Goal: Task Accomplishment & Management: Manage account settings

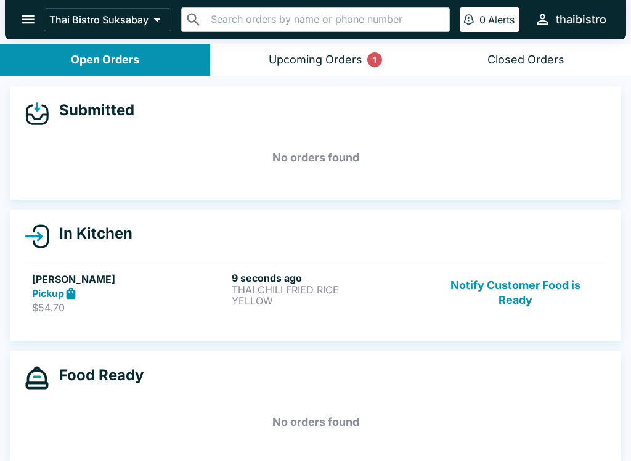
click at [333, 309] on div "9 seconds ago THAI CHILI FRIED RICE YELLOW" at bounding box center [329, 293] width 195 height 43
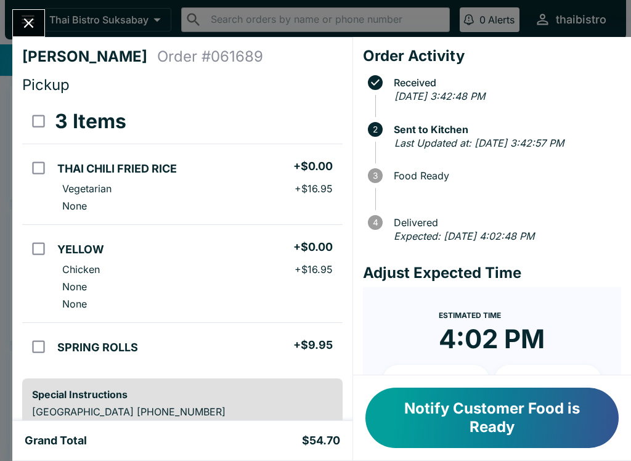
click at [34, 17] on icon "Close" at bounding box center [28, 23] width 17 height 17
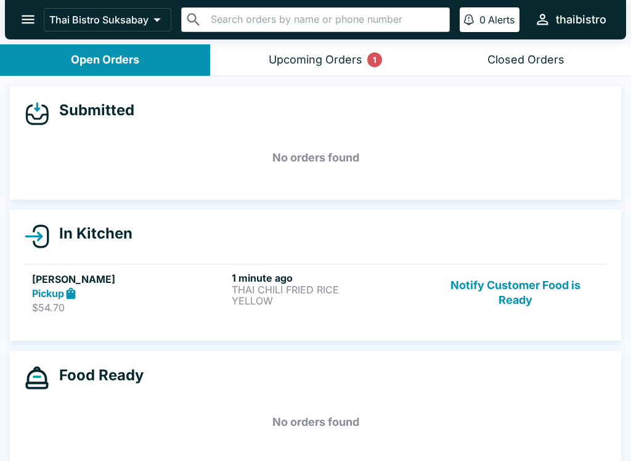
click at [321, 63] on div "Upcoming Orders 1" at bounding box center [316, 60] width 94 height 14
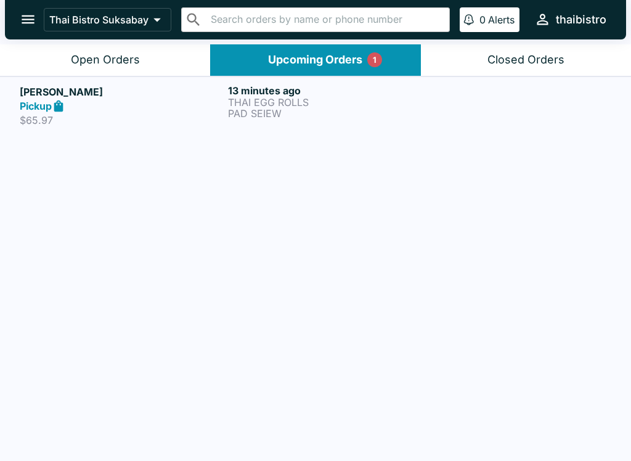
click at [343, 125] on div "13 minutes ago THAI EGG ROLLS PAD SEIEW" at bounding box center [329, 105] width 203 height 43
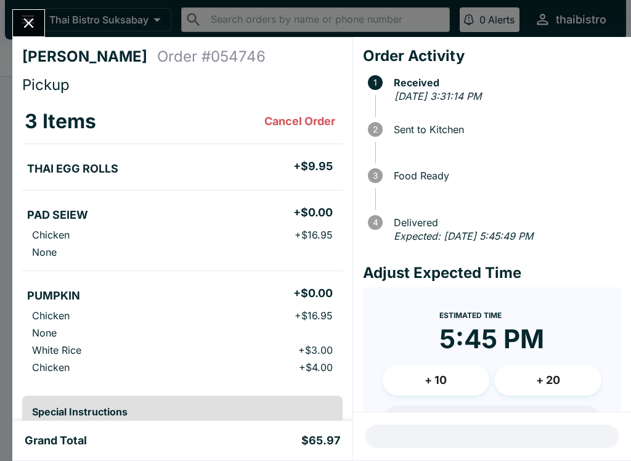
click at [31, 30] on icon "Close" at bounding box center [28, 23] width 17 height 17
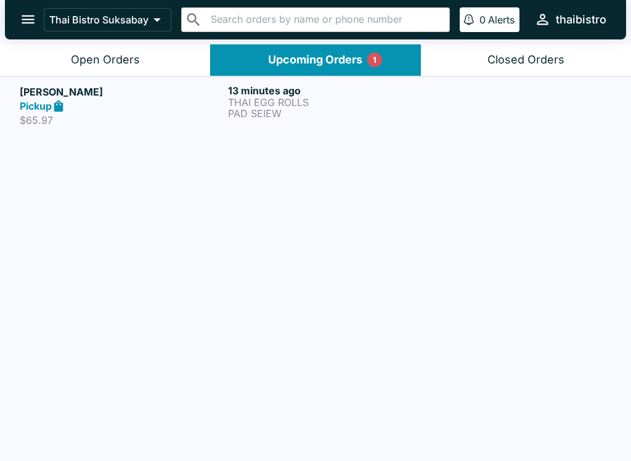
click at [144, 51] on button "Open Orders" at bounding box center [105, 59] width 210 height 31
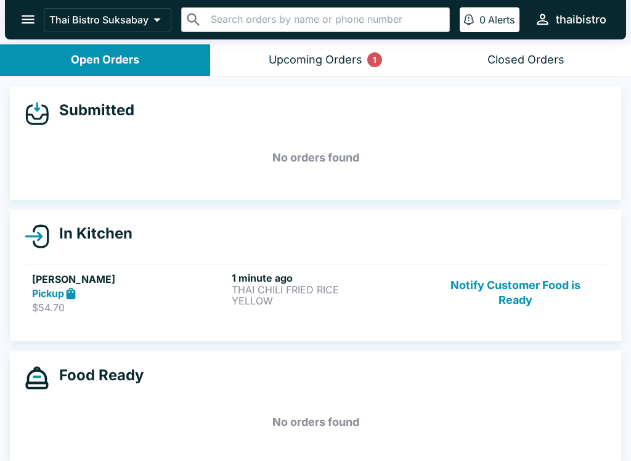
click at [359, 59] on div "Upcoming Orders 1" at bounding box center [316, 60] width 94 height 14
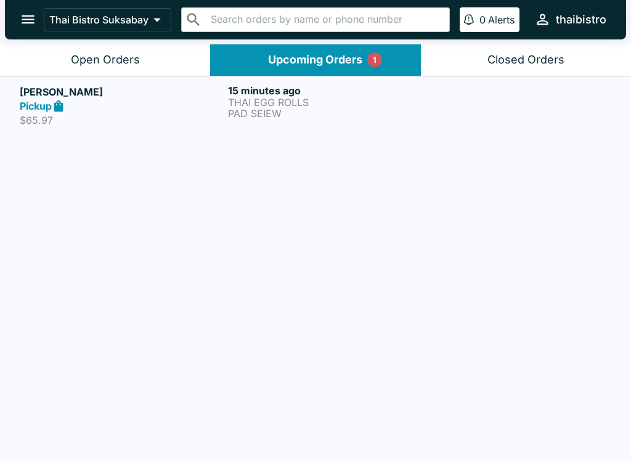
click at [364, 87] on h6 "15 minutes ago" at bounding box center [329, 90] width 203 height 12
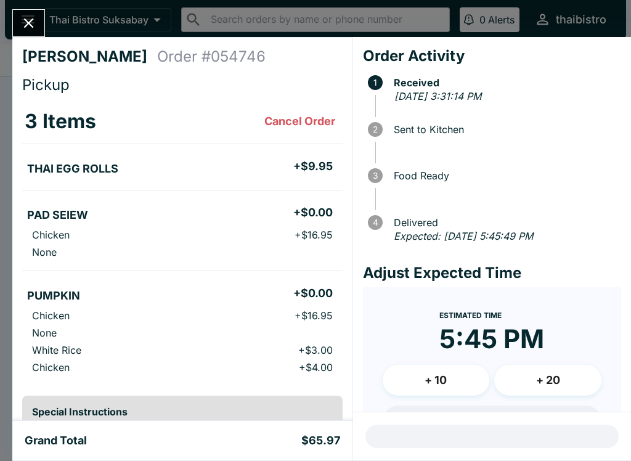
click at [25, 21] on icon "Close" at bounding box center [28, 23] width 17 height 17
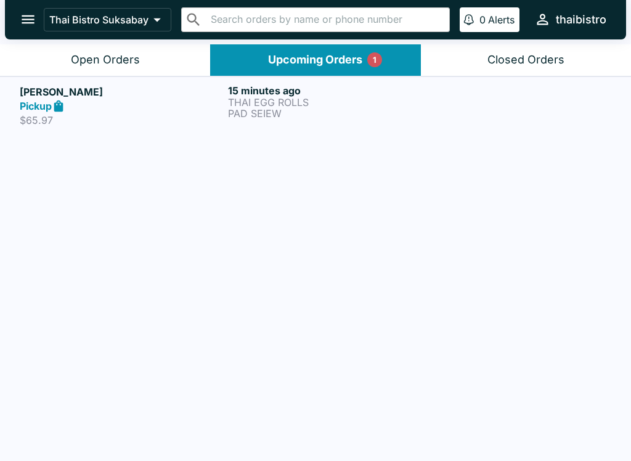
click at [90, 75] on button "Open Orders" at bounding box center [105, 59] width 210 height 31
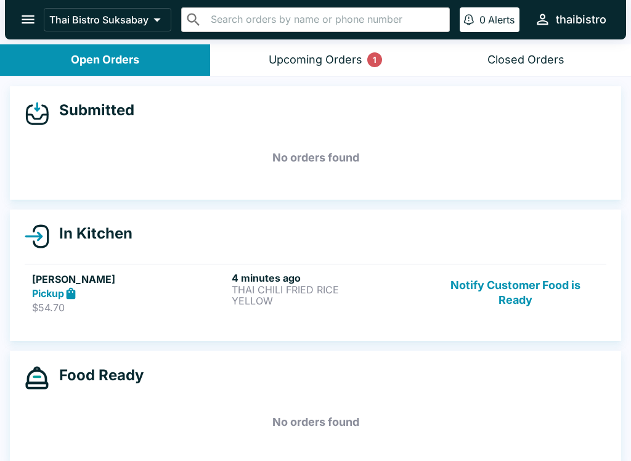
click at [188, 298] on div "Pickup" at bounding box center [129, 294] width 195 height 14
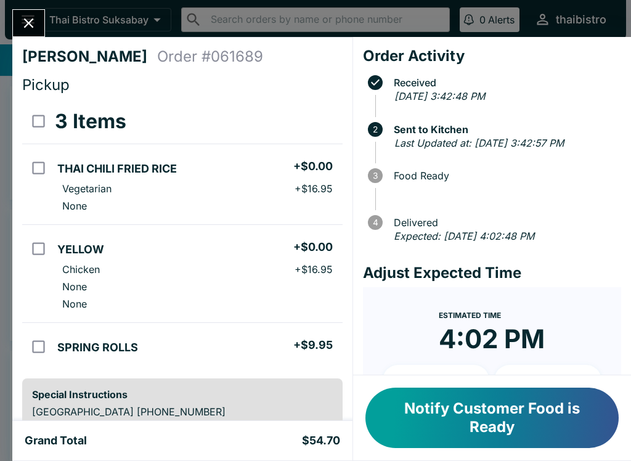
click at [439, 412] on button "Notify Customer Food is Ready" at bounding box center [492, 418] width 253 height 60
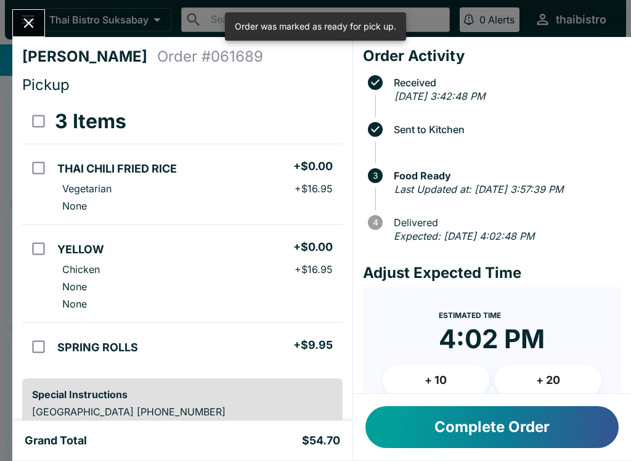
click at [16, 15] on button "Close" at bounding box center [28, 23] width 31 height 27
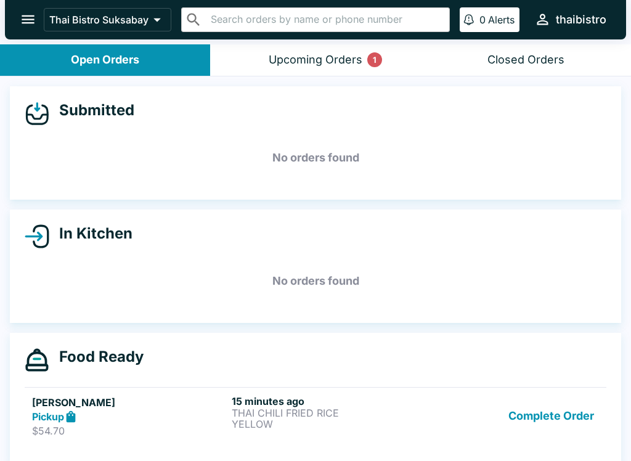
click at [365, 57] on button "Upcoming Orders 1" at bounding box center [315, 59] width 210 height 31
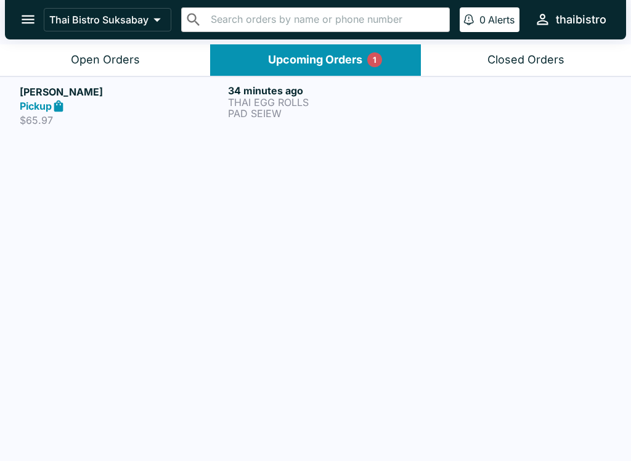
click at [118, 57] on div "Open Orders" at bounding box center [105, 60] width 69 height 14
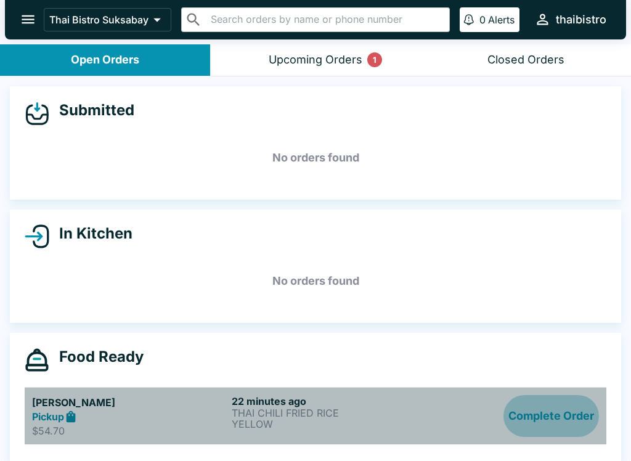
click at [573, 401] on button "Complete Order" at bounding box center [552, 416] width 96 height 43
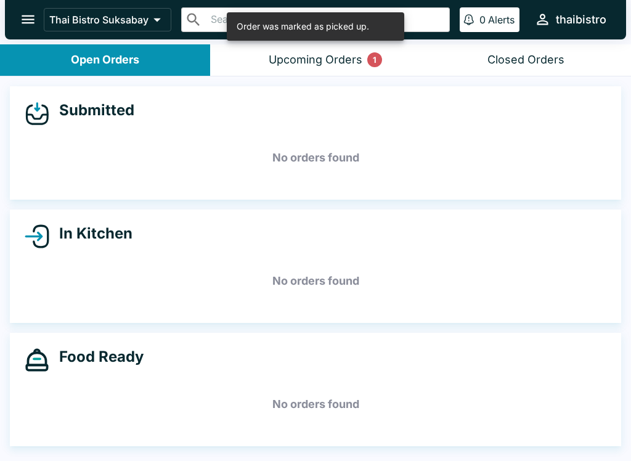
scroll to position [2, 0]
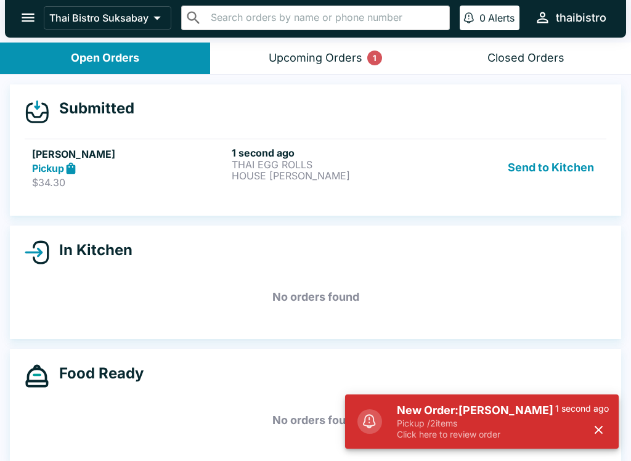
click at [533, 414] on h5 "New Order: [PERSON_NAME]" at bounding box center [476, 410] width 158 height 15
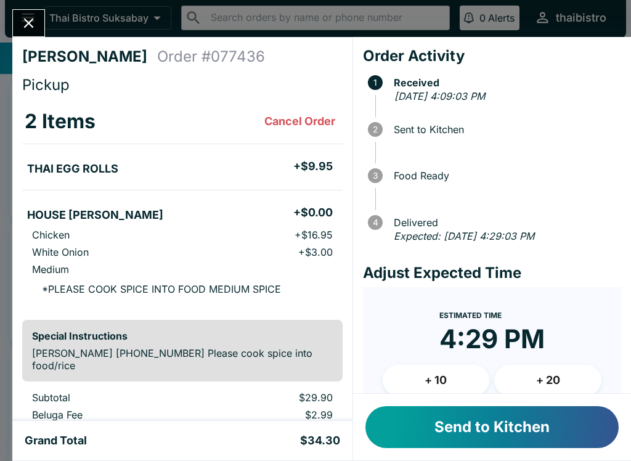
click at [521, 422] on button "Send to Kitchen" at bounding box center [492, 427] width 253 height 42
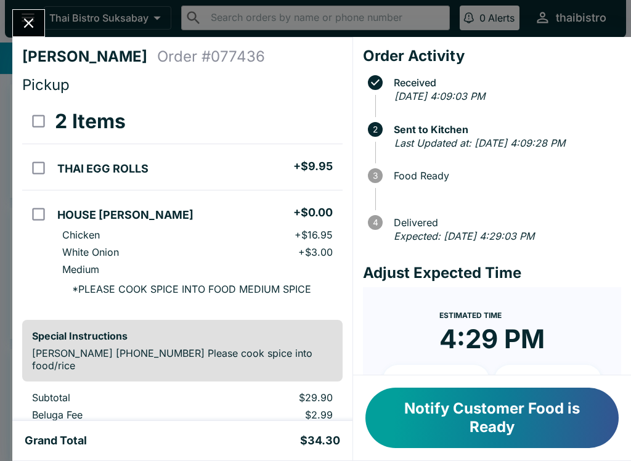
click at [520, 431] on button "Notify Customer Food is Ready" at bounding box center [492, 418] width 253 height 60
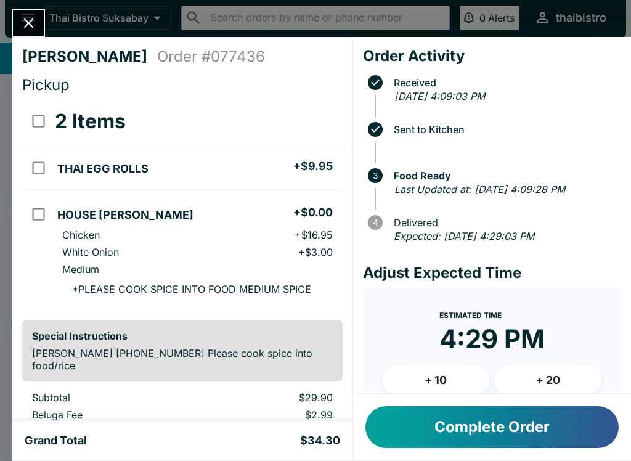
click at [28, 25] on icon "Close" at bounding box center [28, 23] width 17 height 17
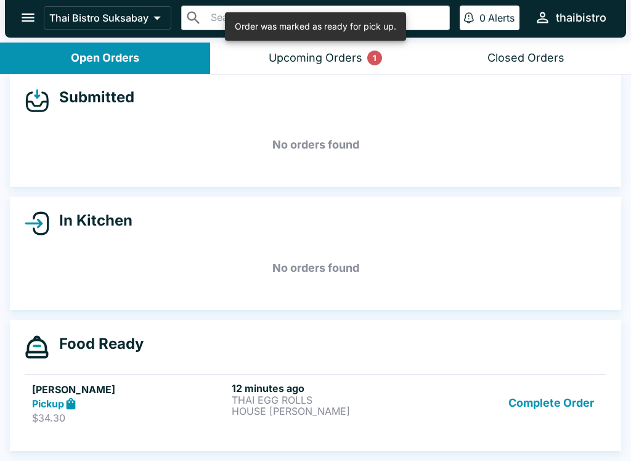
scroll to position [11, 0]
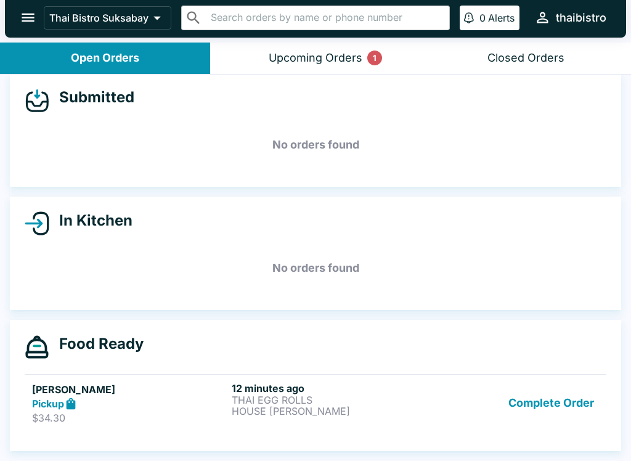
click at [542, 396] on button "Complete Order" at bounding box center [552, 403] width 96 height 43
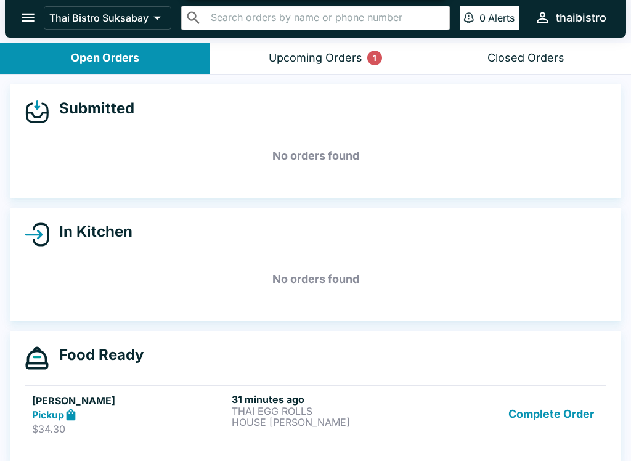
scroll to position [0, 0]
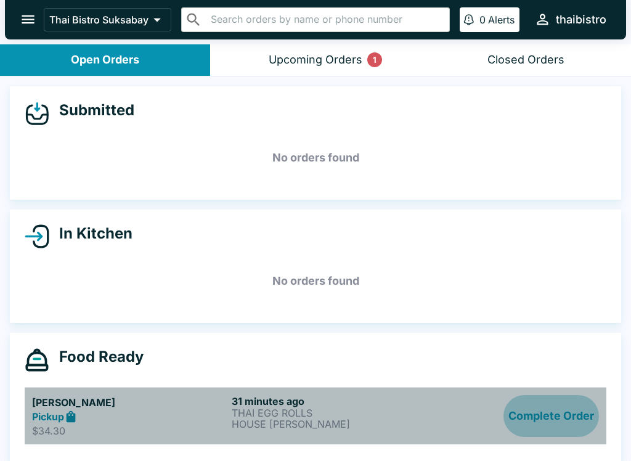
click at [547, 407] on button "Complete Order" at bounding box center [552, 416] width 96 height 43
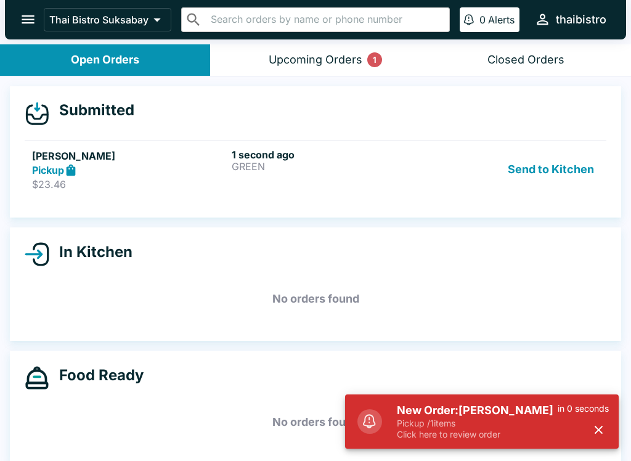
scroll to position [2, 0]
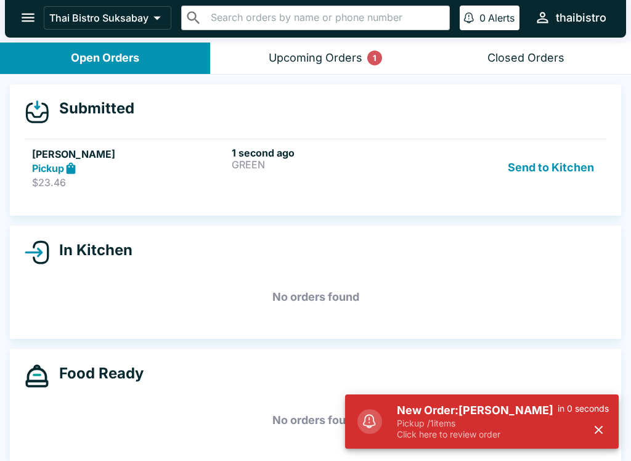
click at [507, 435] on p "Click here to review order" at bounding box center [477, 434] width 161 height 11
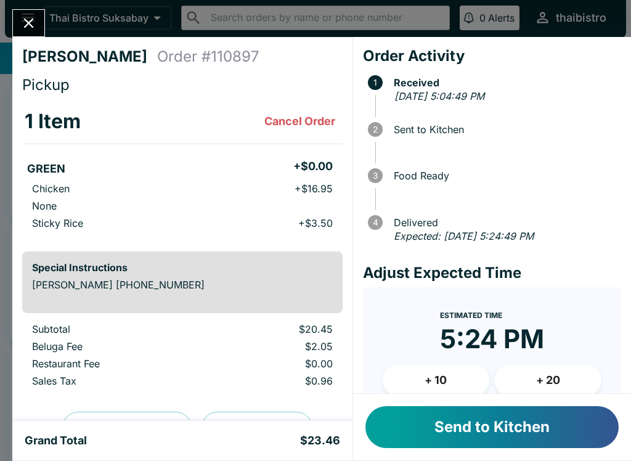
click at [440, 429] on button "Send to Kitchen" at bounding box center [492, 427] width 253 height 42
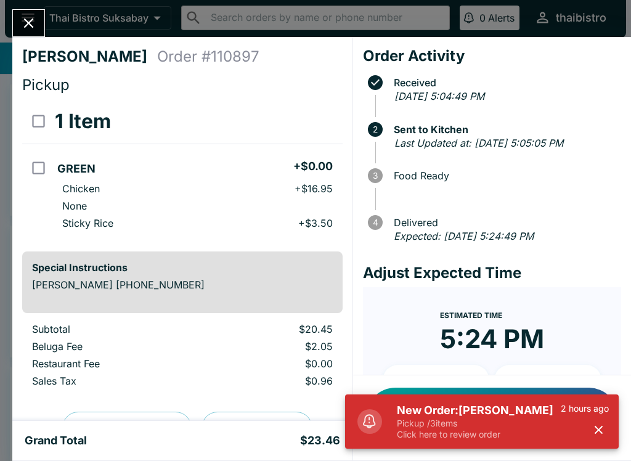
click at [502, 420] on p "Pickup / 3 items" at bounding box center [479, 423] width 164 height 11
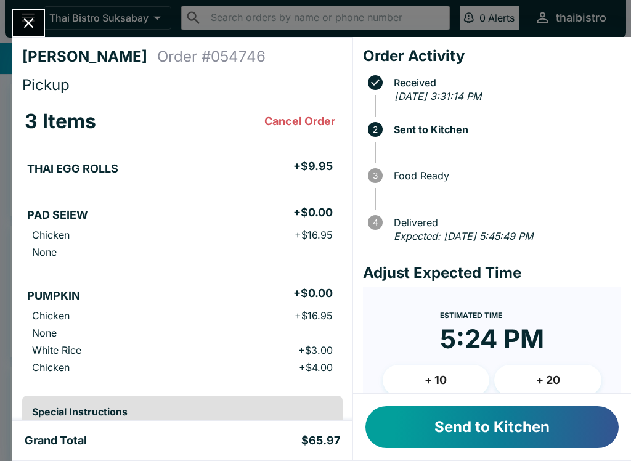
click at [531, 422] on button "Send to Kitchen" at bounding box center [492, 427] width 253 height 42
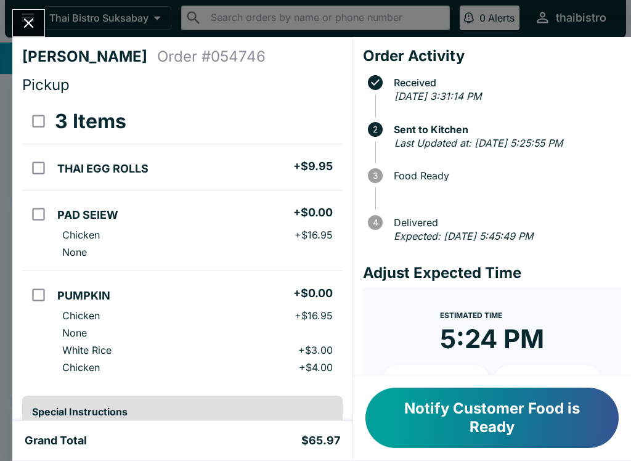
click at [39, 25] on button "Close" at bounding box center [28, 23] width 31 height 27
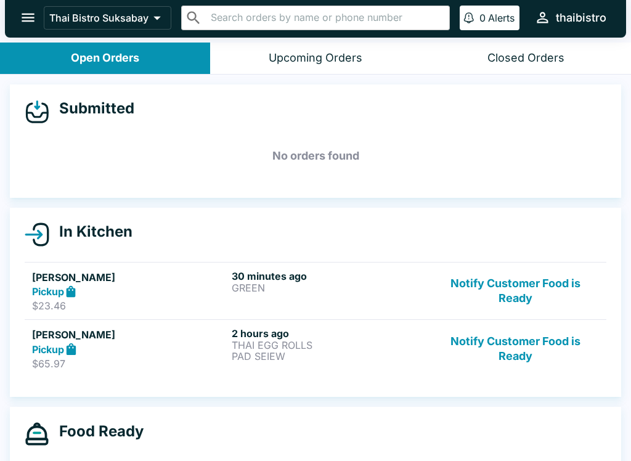
click at [512, 289] on button "Notify Customer Food is Ready" at bounding box center [515, 291] width 167 height 43
click at [537, 359] on button "Notify Customer Food is Ready" at bounding box center [515, 348] width 167 height 43
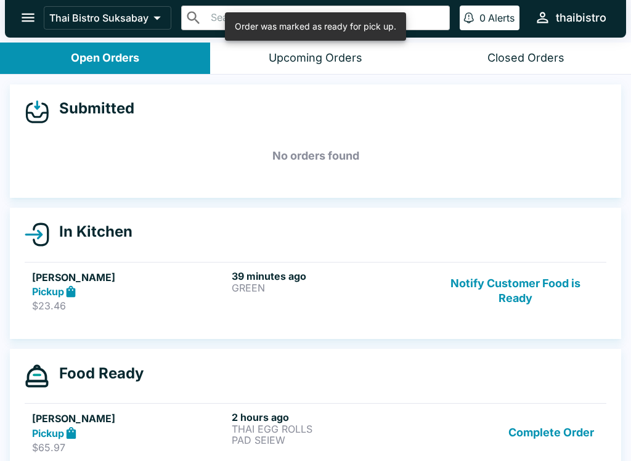
click at [558, 296] on button "Notify Customer Food is Ready" at bounding box center [515, 291] width 167 height 43
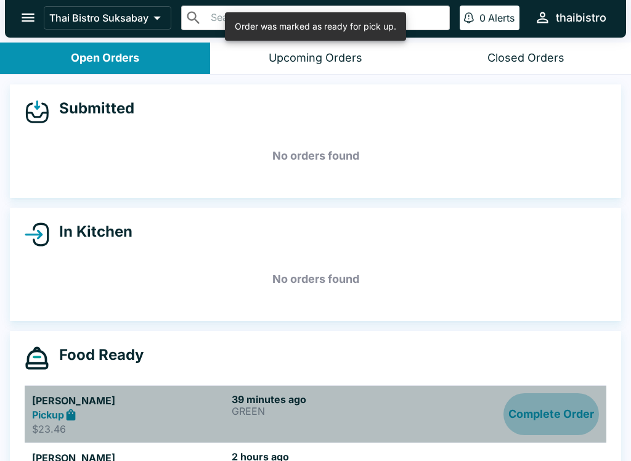
click at [574, 414] on button "Complete Order" at bounding box center [552, 414] width 96 height 43
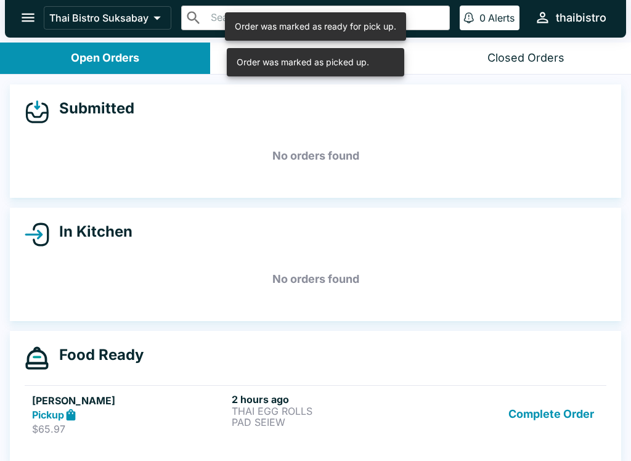
click at [584, 417] on button "Complete Order" at bounding box center [552, 414] width 96 height 43
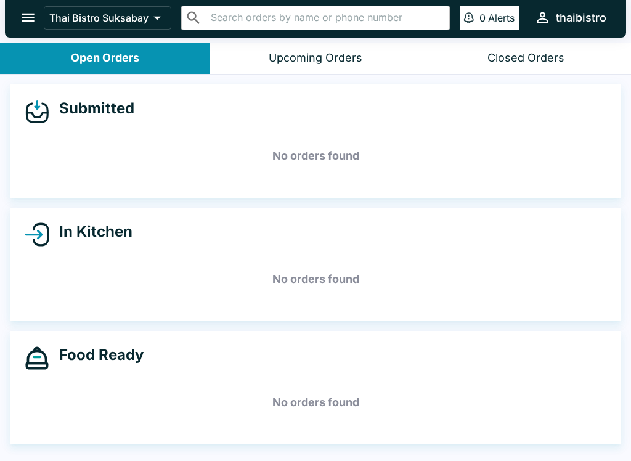
click at [31, 20] on icon "open drawer" at bounding box center [28, 17] width 17 height 17
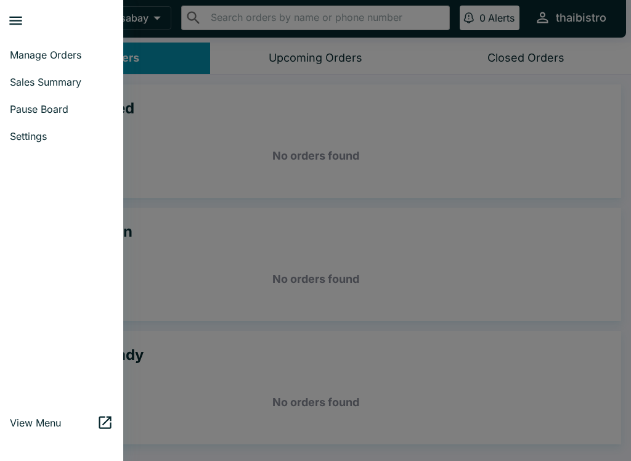
click at [67, 90] on link "Sales Summary" at bounding box center [61, 81] width 123 height 27
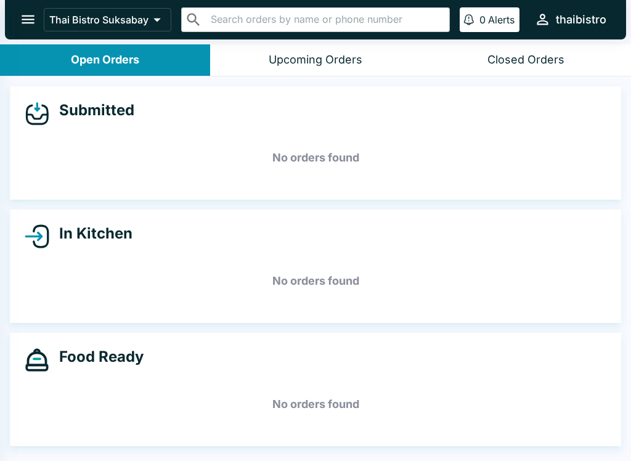
select select "03:00"
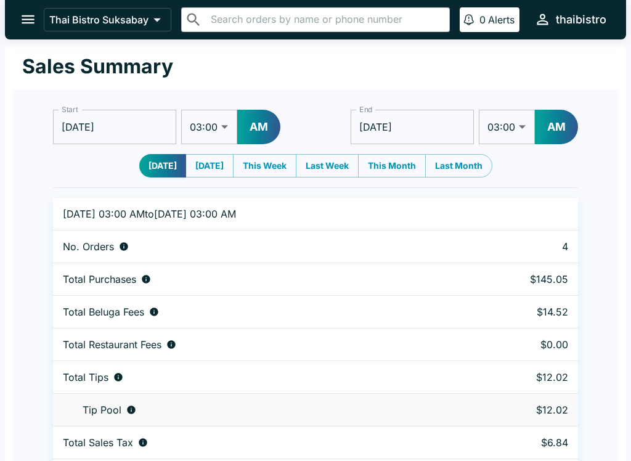
click at [154, 170] on button "[DATE]" at bounding box center [162, 165] width 47 height 23
click at [33, 22] on icon "open drawer" at bounding box center [28, 19] width 17 height 17
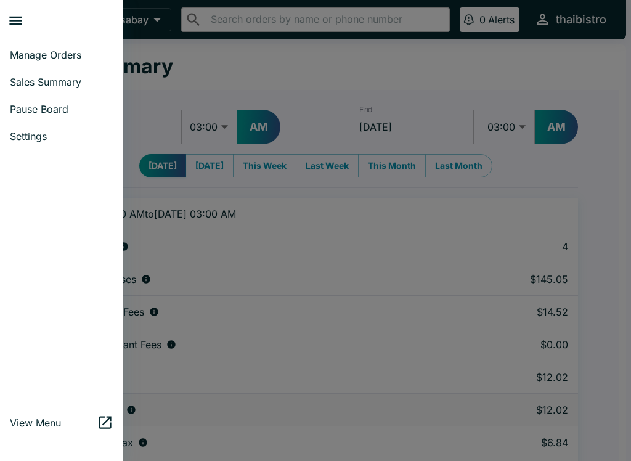
click at [60, 54] on span "Manage Orders" at bounding box center [62, 55] width 104 height 12
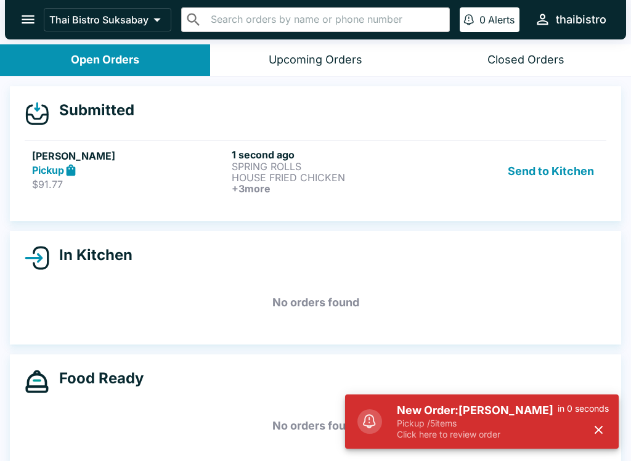
click at [530, 421] on p "Pickup / 5 items" at bounding box center [477, 423] width 161 height 11
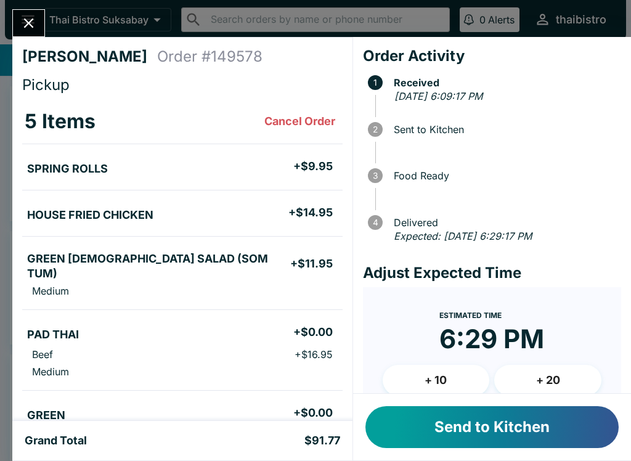
click at [517, 430] on button "Send to Kitchen" at bounding box center [492, 427] width 253 height 42
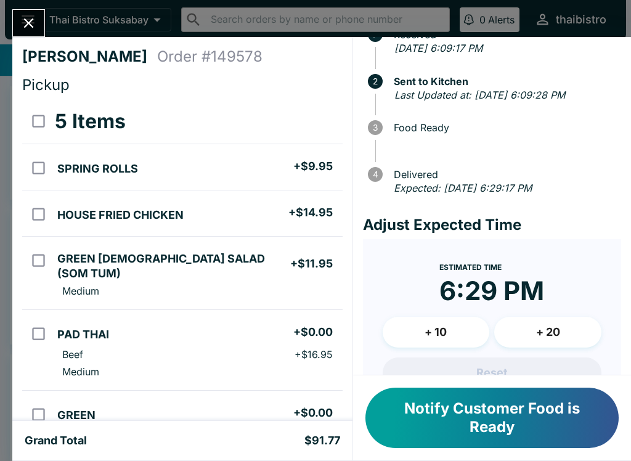
scroll to position [59, 0]
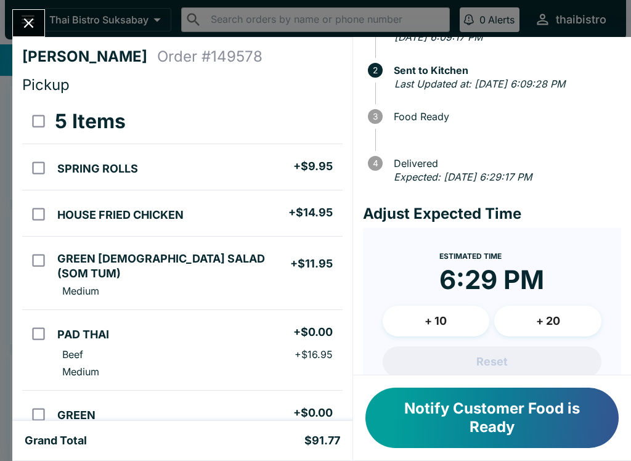
click at [450, 320] on button "+ 10" at bounding box center [436, 321] width 107 height 31
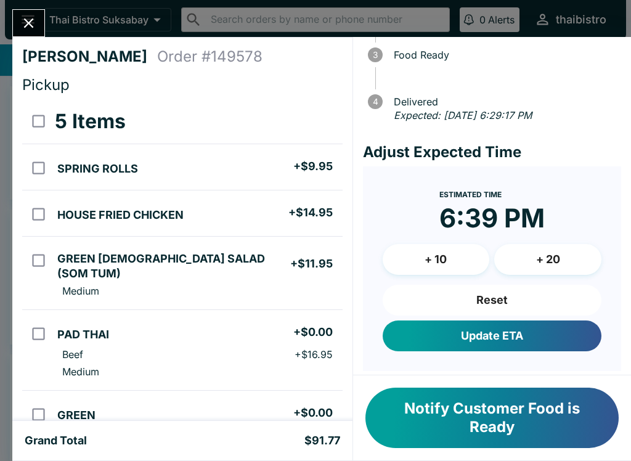
scroll to position [123, 0]
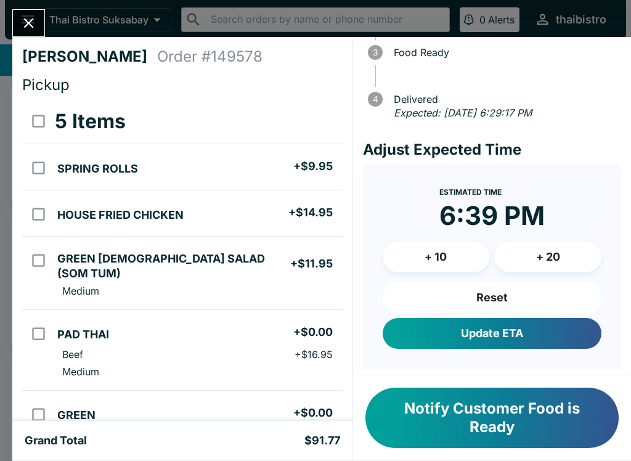
click at [552, 332] on button "Update ETA" at bounding box center [492, 333] width 219 height 31
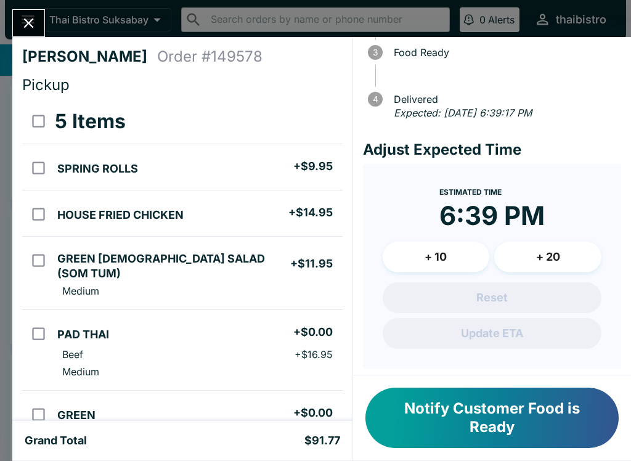
click at [35, 21] on icon "Close" at bounding box center [28, 23] width 17 height 17
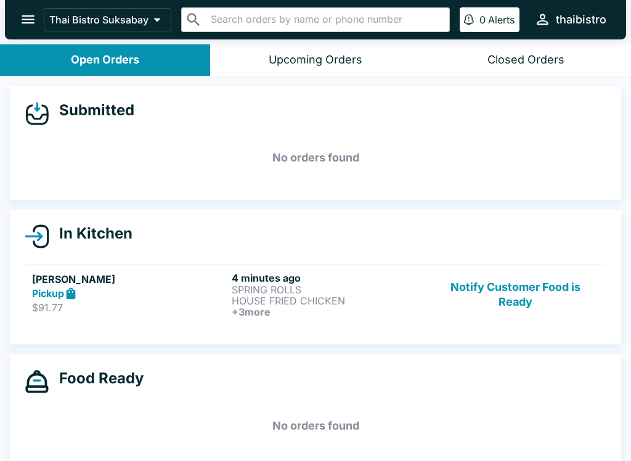
click at [336, 308] on h6 "+ 3 more" at bounding box center [329, 311] width 195 height 11
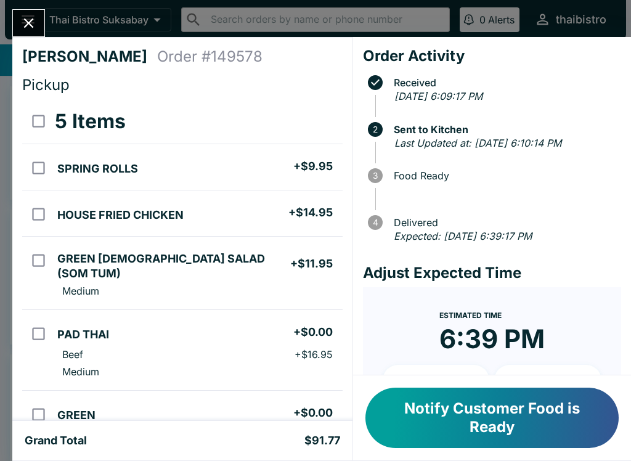
click at [31, 46] on div "[PERSON_NAME] Order # 149578 Pickup 5 Items SPRING ROLLS + $9.95 HOUSE FRIED CH…" at bounding box center [182, 229] width 340 height 384
click at [28, 35] on button "Close" at bounding box center [28, 23] width 31 height 27
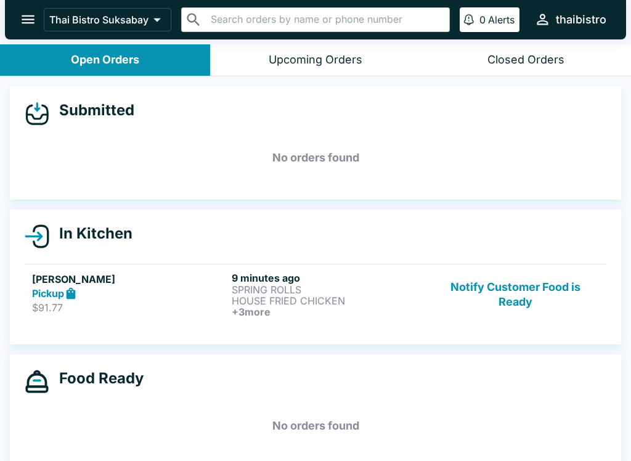
click at [312, 296] on p "HOUSE FRIED CHICKEN" at bounding box center [329, 300] width 195 height 11
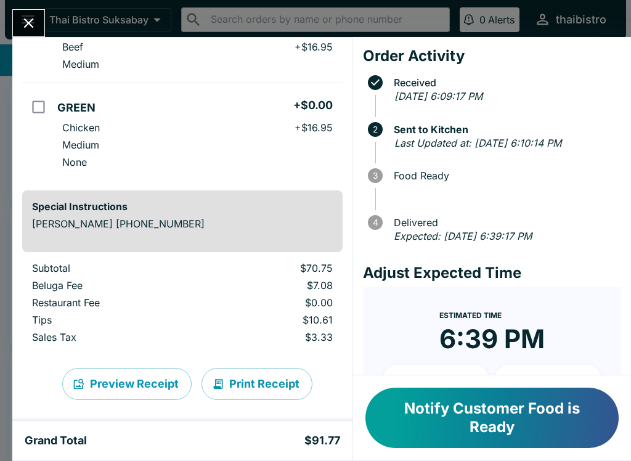
scroll to position [307, 0]
click at [27, 27] on icon "Close" at bounding box center [28, 23] width 17 height 17
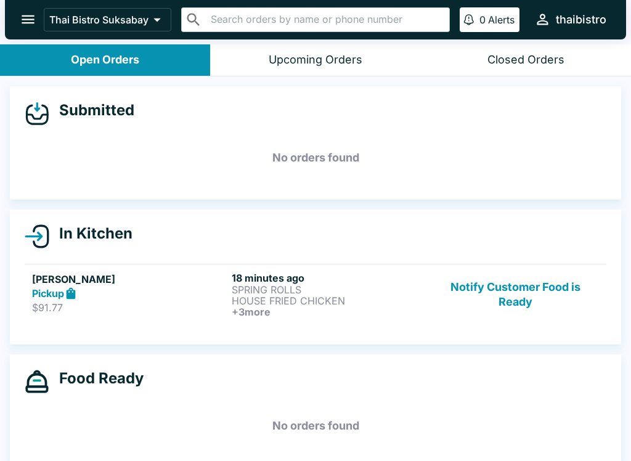
click at [526, 287] on button "Notify Customer Food is Ready" at bounding box center [515, 295] width 167 height 46
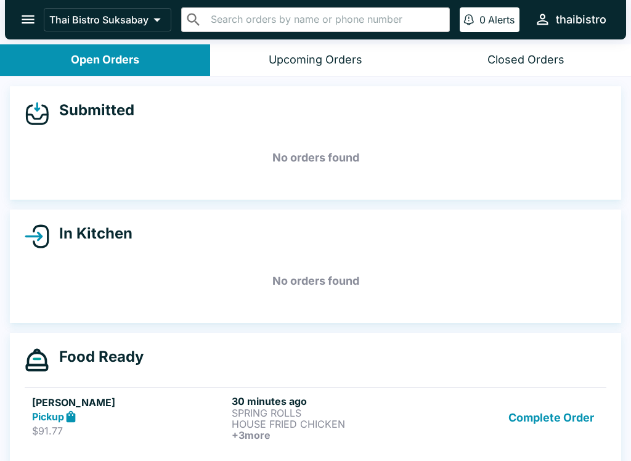
click at [579, 404] on button "Complete Order" at bounding box center [552, 418] width 96 height 46
